Goal: Use online tool/utility: Utilize a website feature to perform a specific function

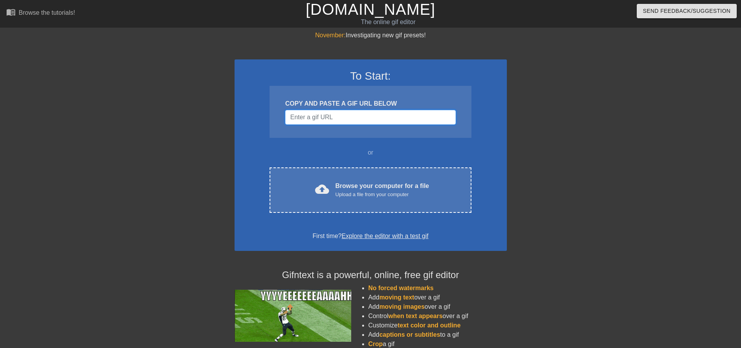
click at [328, 114] on input "Username" at bounding box center [370, 117] width 170 height 15
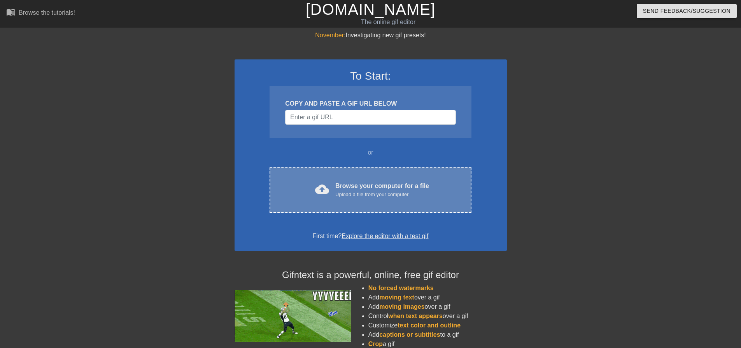
click at [398, 180] on div "cloud_upload Browse your computer for a file Upload a file from your computer C…" at bounding box center [369, 190] width 201 height 45
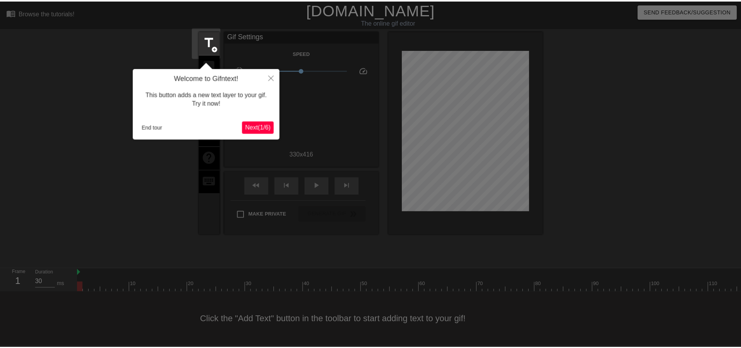
scroll to position [4, 0]
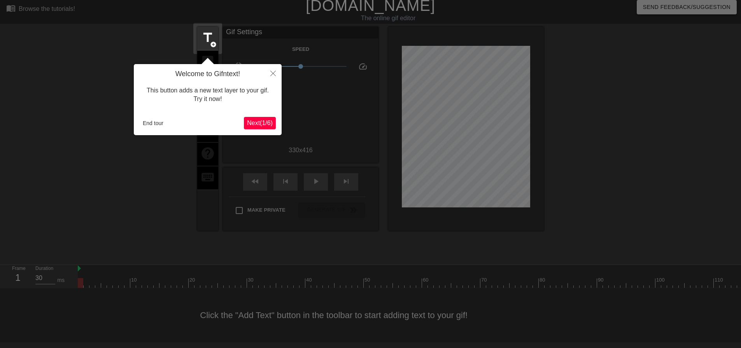
click at [263, 120] on span "Next ( 1 / 6 )" at bounding box center [260, 123] width 26 height 7
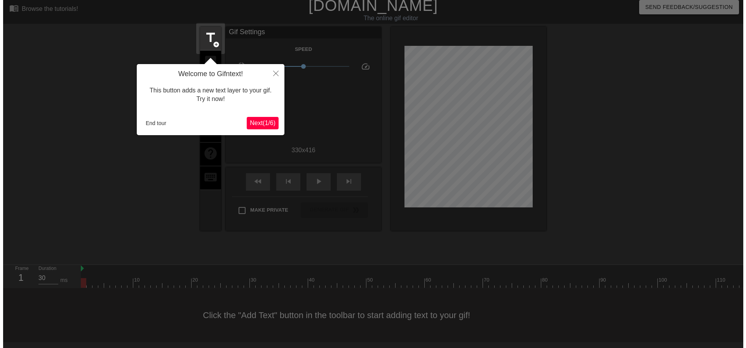
scroll to position [0, 0]
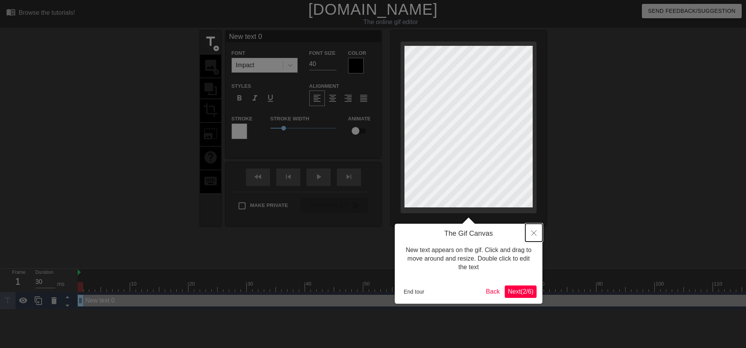
click at [537, 232] on button "Close" at bounding box center [534, 233] width 17 height 18
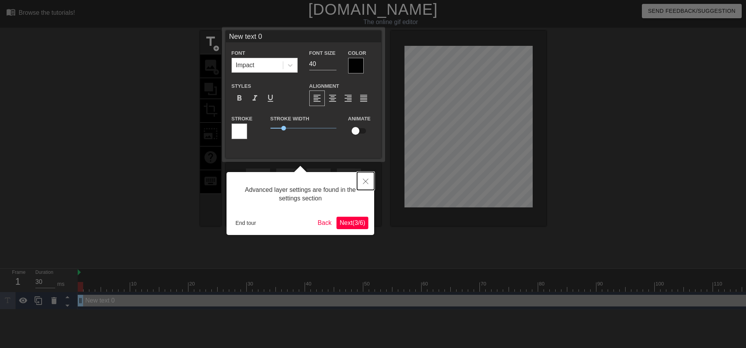
click at [370, 178] on button "Close" at bounding box center [365, 181] width 17 height 18
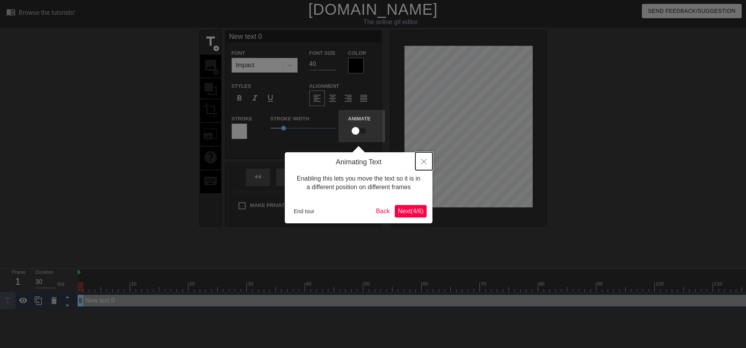
click at [424, 165] on button "Close" at bounding box center [424, 161] width 17 height 18
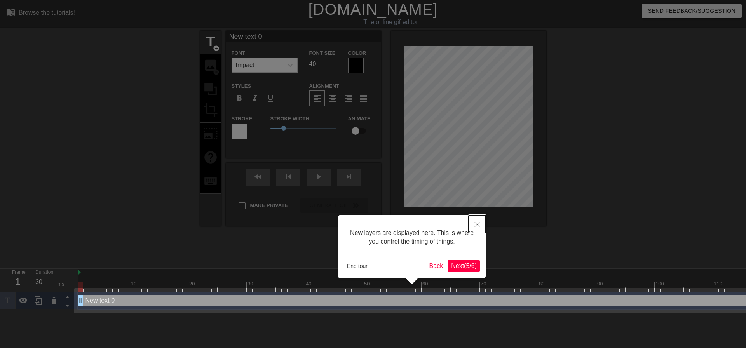
click at [477, 224] on icon "Close" at bounding box center [477, 224] width 5 height 5
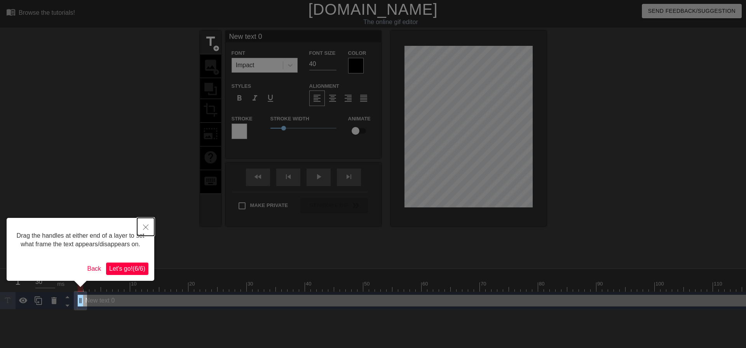
click at [149, 225] on button "Close" at bounding box center [145, 227] width 17 height 18
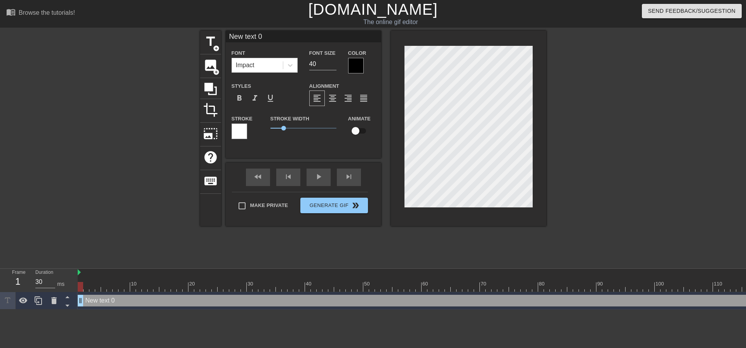
click at [141, 177] on div at bounding box center [132, 147] width 117 height 233
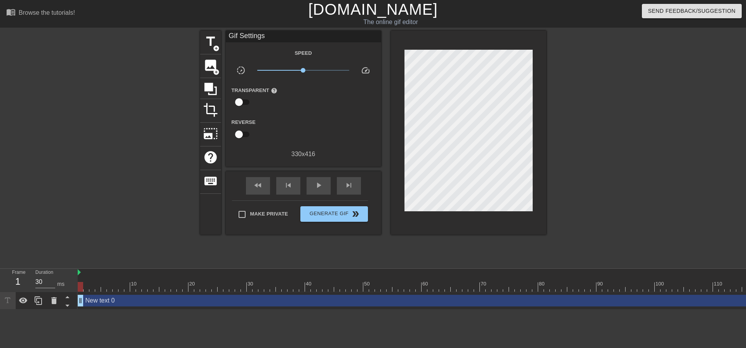
click at [141, 177] on div at bounding box center [132, 147] width 117 height 233
click at [82, 283] on div at bounding box center [80, 287] width 5 height 10
drag, startPoint x: 87, startPoint y: 284, endPoint x: 119, endPoint y: 285, distance: 31.1
drag, startPoint x: 80, startPoint y: 300, endPoint x: 41, endPoint y: 306, distance: 40.1
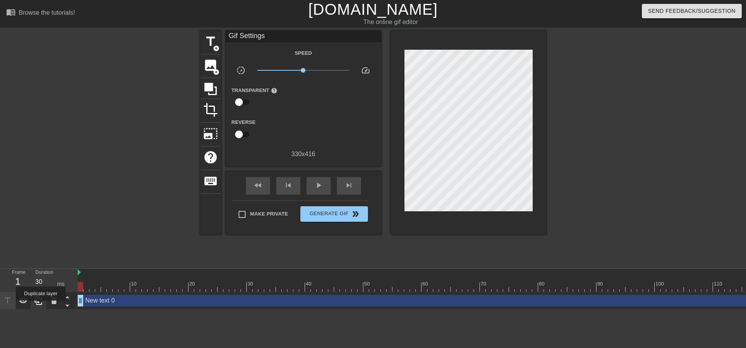
click at [41, 306] on div "Frame 1 Duration 30 ms 10 20 30 40 50 60 70 80 90 100 110 120 130 140 150" at bounding box center [373, 289] width 746 height 41
click at [80, 272] on img at bounding box center [79, 272] width 3 height 6
drag, startPoint x: 82, startPoint y: 286, endPoint x: 685, endPoint y: 280, distance: 603.0
click at [693, 283] on div at bounding box center [692, 287] width 5 height 10
click at [734, 283] on div at bounding box center [733, 287] width 5 height 10
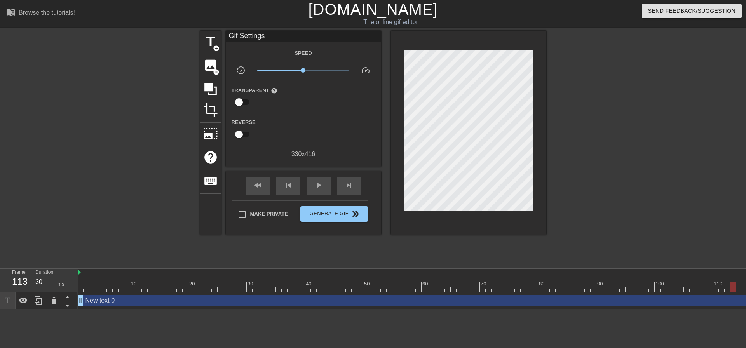
click at [24, 282] on div "113" at bounding box center [18, 282] width 12 height 14
click at [26, 301] on icon at bounding box center [23, 301] width 9 height 6
click at [26, 302] on icon at bounding box center [23, 300] width 9 height 7
click at [26, 302] on icon at bounding box center [23, 301] width 9 height 6
click at [68, 304] on icon at bounding box center [68, 306] width 10 height 10
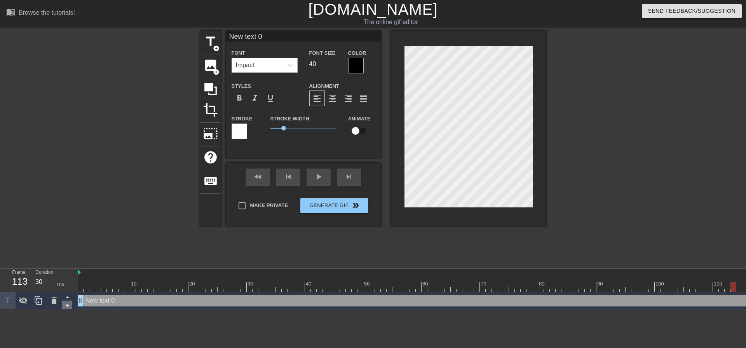
click at [68, 304] on icon at bounding box center [68, 306] width 10 height 10
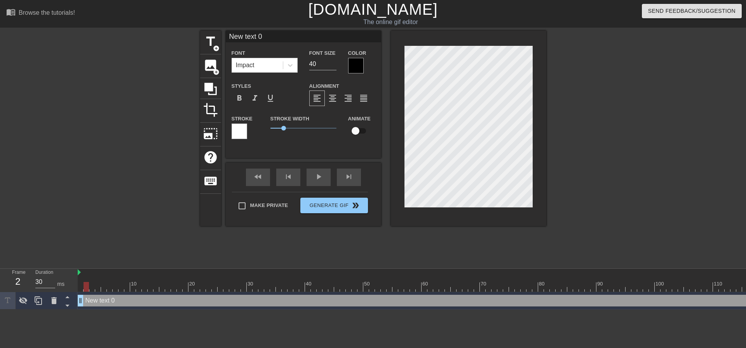
click at [88, 284] on div at bounding box center [86, 287] width 5 height 10
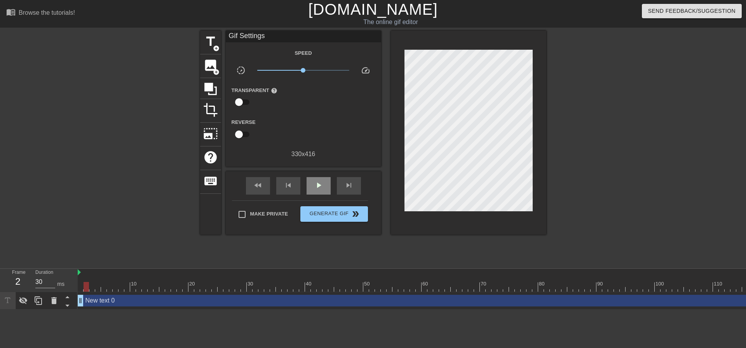
click at [325, 174] on div "fast_rewind skip_previous play_arrow skip_next" at bounding box center [303, 185] width 127 height 29
click at [320, 183] on span "play_arrow" at bounding box center [318, 185] width 9 height 9
click at [318, 189] on span "pause" at bounding box center [318, 185] width 9 height 9
click at [318, 189] on span "play_arrow" at bounding box center [318, 185] width 9 height 9
click at [120, 280] on div at bounding box center [120, 284] width 2 height 8
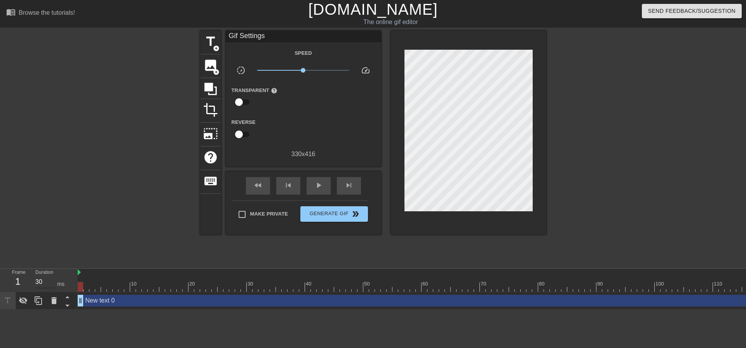
drag, startPoint x: 225, startPoint y: 285, endPoint x: 42, endPoint y: 287, distance: 183.1
click at [42, 287] on div "Frame 1 Duration 30 ms 10 20 30 40 50 60 70 80 90 100 110 120 130 140 150" at bounding box center [373, 289] width 746 height 41
drag, startPoint x: 75, startPoint y: 285, endPoint x: 89, endPoint y: 287, distance: 13.7
click at [89, 287] on div "Frame 1 Duration 30 ms 10 20 30 40 50 60 70 80 90 100 110 120 130 140 150" at bounding box center [373, 289] width 746 height 41
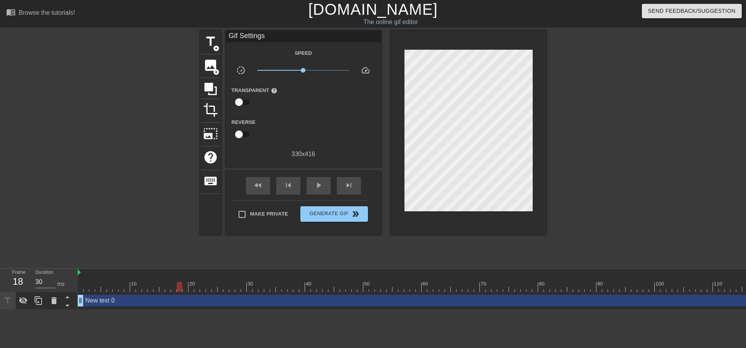
drag, startPoint x: 89, startPoint y: 287, endPoint x: 186, endPoint y: 290, distance: 97.6
click at [182, 290] on div at bounding box center [179, 287] width 5 height 10
click at [209, 66] on span "image" at bounding box center [210, 65] width 15 height 15
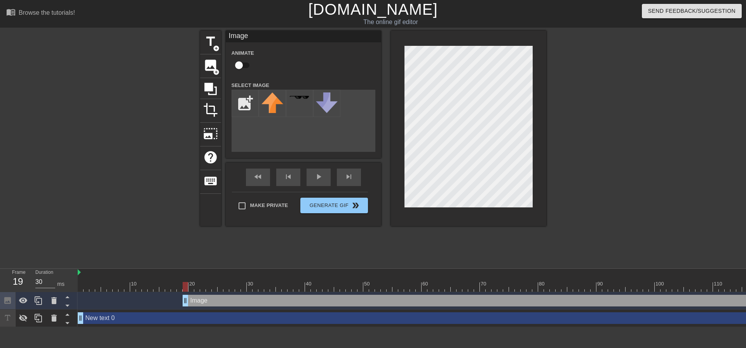
drag, startPoint x: 168, startPoint y: 286, endPoint x: 79, endPoint y: 288, distance: 89.1
click at [76, 288] on div "Frame 2 Duration 30 ms 10 20 30 40 50 60 70 80 90 100 110 120 130 140 150" at bounding box center [373, 298] width 746 height 58
click at [183, 281] on div at bounding box center [186, 282] width 6 height 10
drag, startPoint x: 175, startPoint y: 287, endPoint x: 181, endPoint y: 288, distance: 5.8
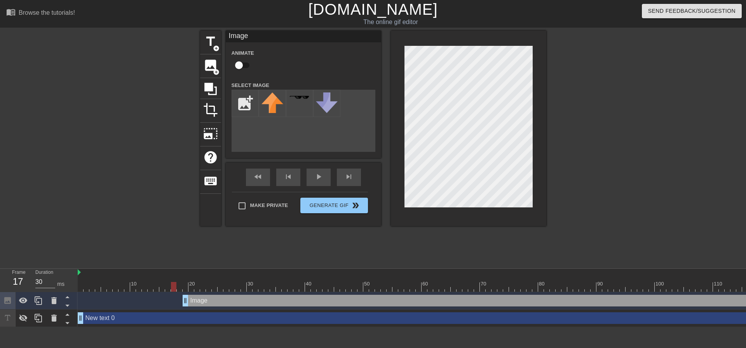
click at [180, 284] on div at bounding box center [179, 287] width 5 height 10
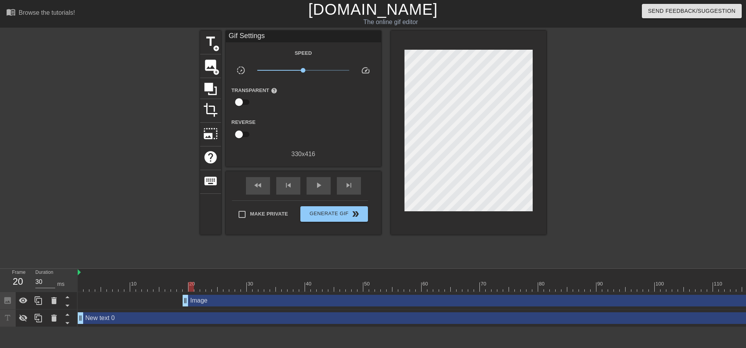
click at [606, 161] on div at bounding box center [614, 147] width 117 height 233
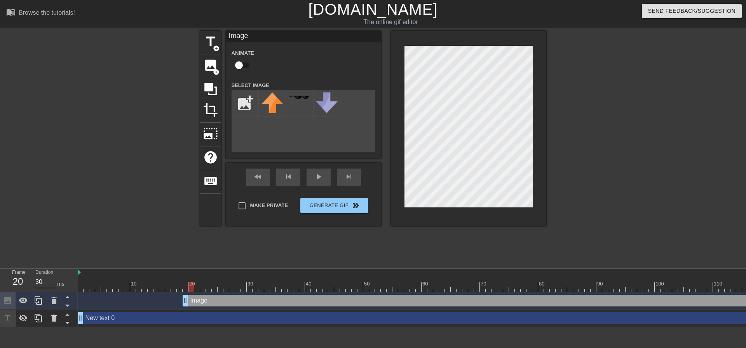
click at [313, 243] on div "title add_circle image add_circle crop photo_size_select_large help keyboard Im…" at bounding box center [373, 147] width 346 height 233
click at [319, 60] on div "Animate" at bounding box center [303, 60] width 155 height 24
click at [126, 280] on div at bounding box center [127, 282] width 6 height 10
drag, startPoint x: 126, startPoint y: 287, endPoint x: 196, endPoint y: 293, distance: 71.0
click at [196, 293] on div "10 20 30 40 50 60 70 80 90 100 110 120 130 140 150 160" at bounding box center [412, 298] width 669 height 58
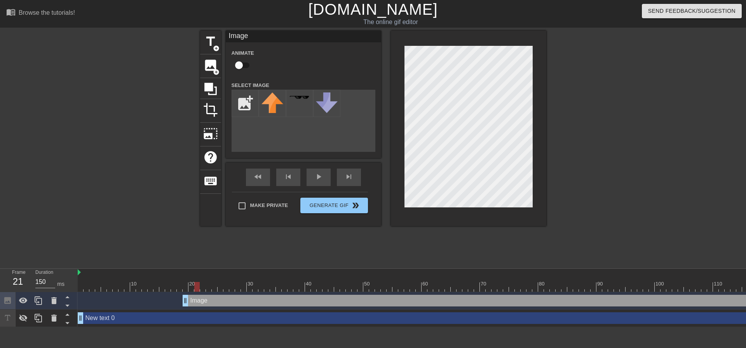
type input "30"
drag, startPoint x: 198, startPoint y: 287, endPoint x: 214, endPoint y: 288, distance: 15.6
click at [214, 288] on div at bounding box center [214, 287] width 5 height 10
